Goal: Task Accomplishment & Management: Use online tool/utility

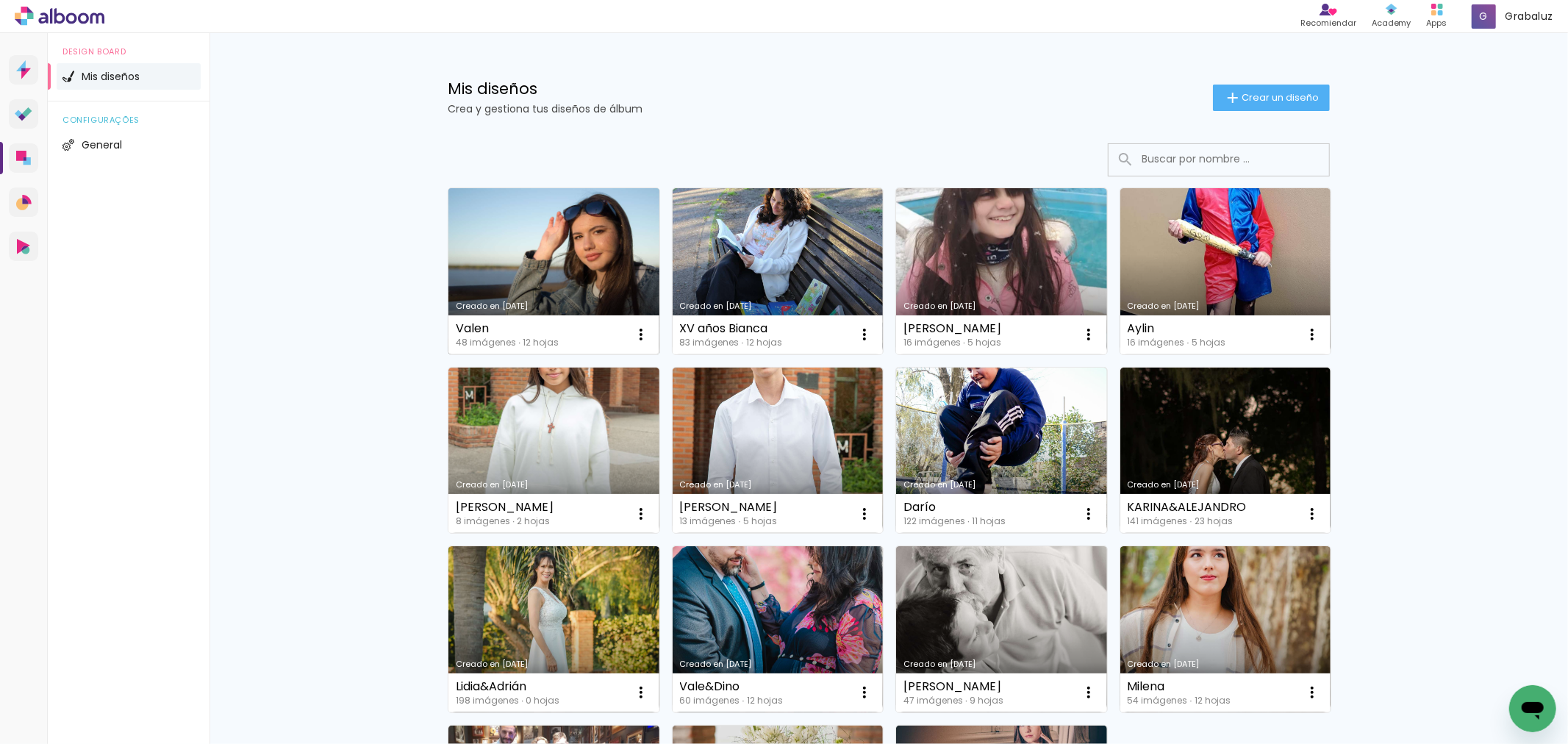
click at [592, 257] on link "Creado en [DATE]" at bounding box center [554, 271] width 211 height 166
